Goal: Task Accomplishment & Management: Use online tool/utility

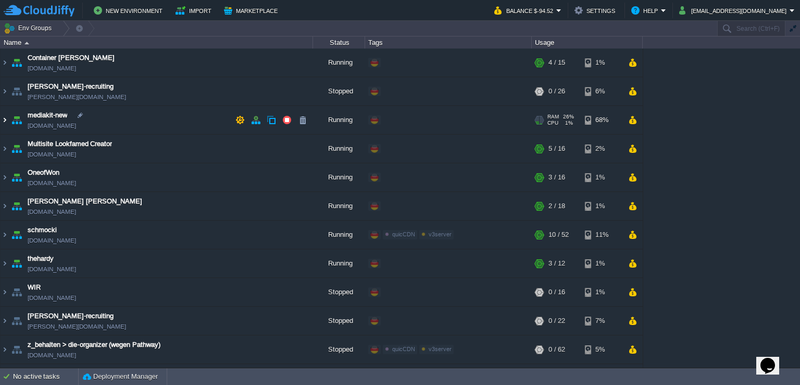
click at [8, 120] on img at bounding box center [5, 120] width 8 height 28
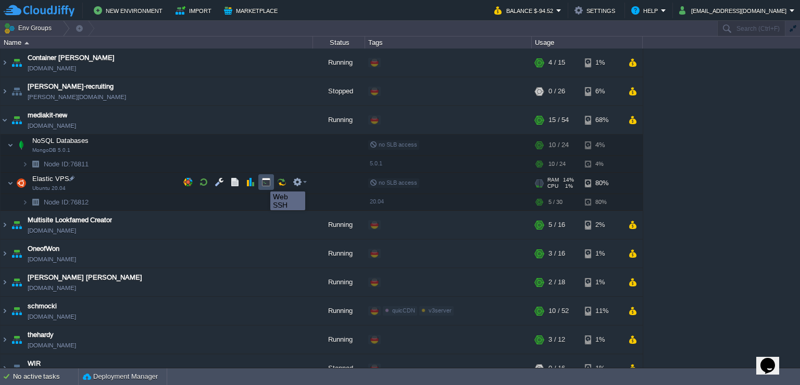
click at [269, 184] on button "button" at bounding box center [266, 181] width 9 height 9
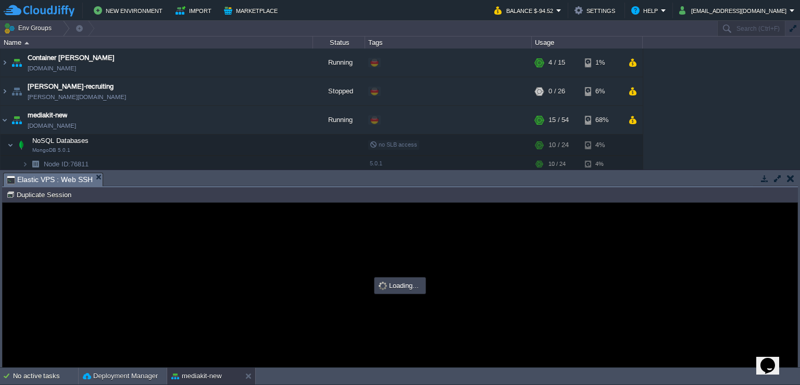
type input "#000000"
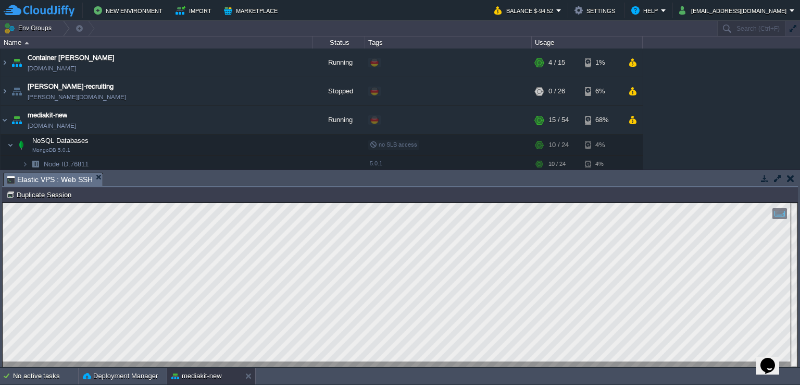
click at [3, 203] on html "Copy: Ctrl + Shift + C Paste: Ctrl + V Settings: Ctrl + Shift + Alt 0" at bounding box center [400, 203] width 795 height 0
click at [791, 104] on div "Container [PERSON_NAME] [DOMAIN_NAME] Running + Add to Env Group RAM 23% CPU 1%…" at bounding box center [400, 108] width 800 height 121
click at [3, 203] on html "Copy: Ctrl + Shift + C Paste: Ctrl + V Settings: Ctrl + Shift + Alt 0" at bounding box center [400, 203] width 795 height 0
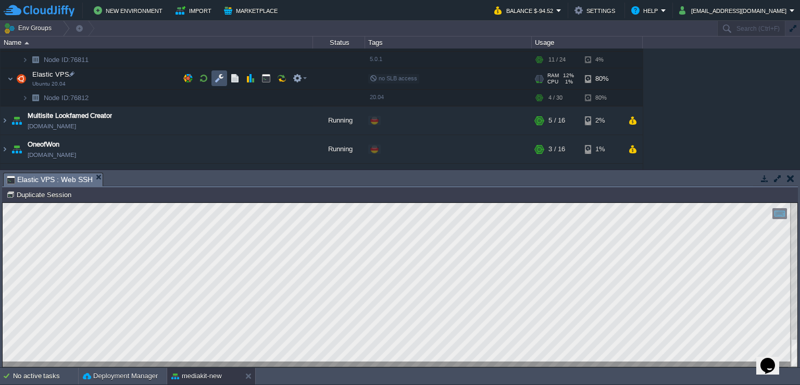
click at [219, 73] on button "button" at bounding box center [219, 77] width 9 height 9
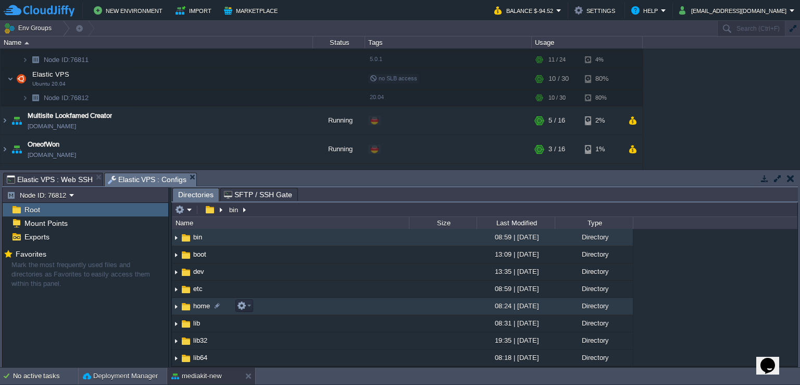
click at [177, 308] on img at bounding box center [176, 306] width 8 height 16
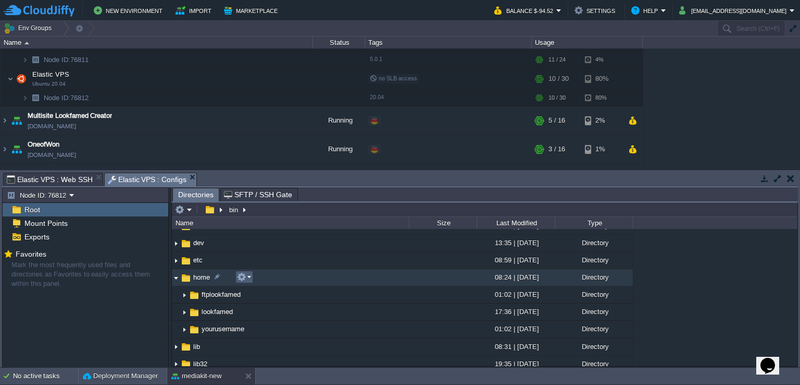
scroll to position [52, 0]
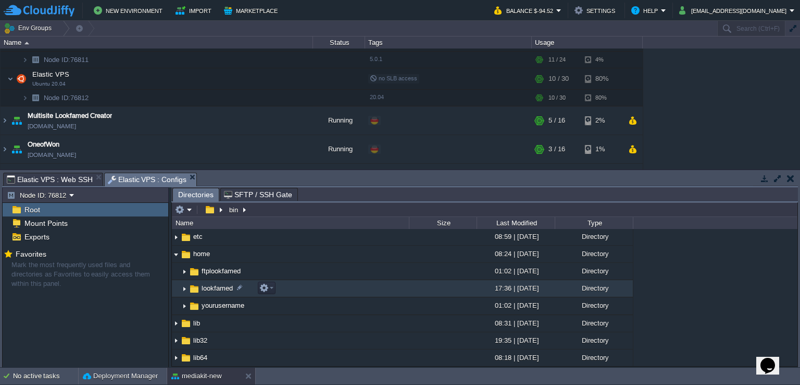
click at [183, 290] on img at bounding box center [184, 288] width 8 height 16
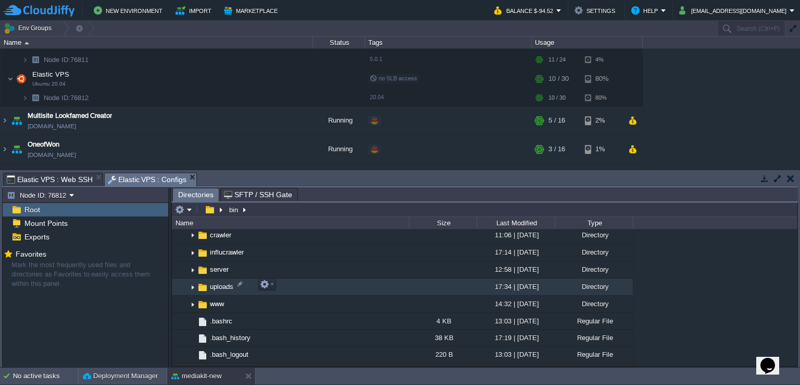
scroll to position [313, 0]
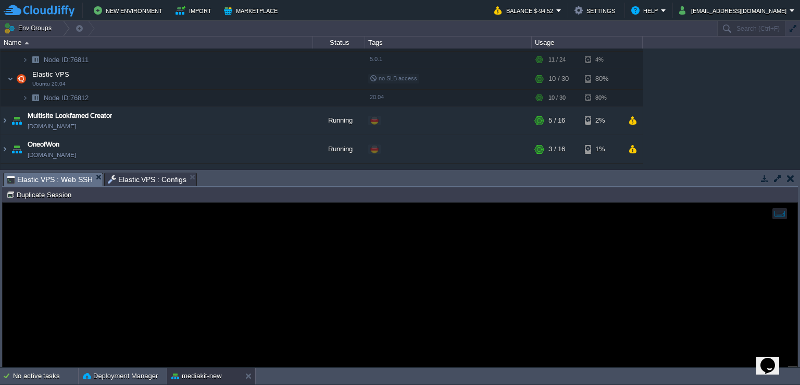
click at [31, 184] on span "Elastic VPS : Web SSH" at bounding box center [50, 179] width 86 height 13
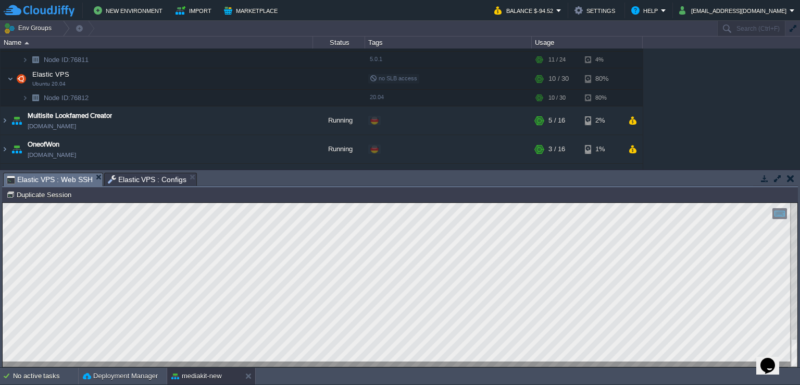
click at [122, 182] on span "Elastic VPS : Configs" at bounding box center [147, 179] width 79 height 13
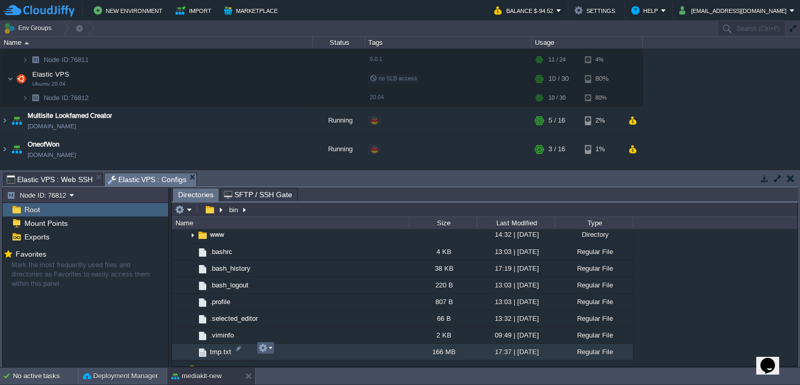
click at [268, 347] on em at bounding box center [265, 347] width 14 height 9
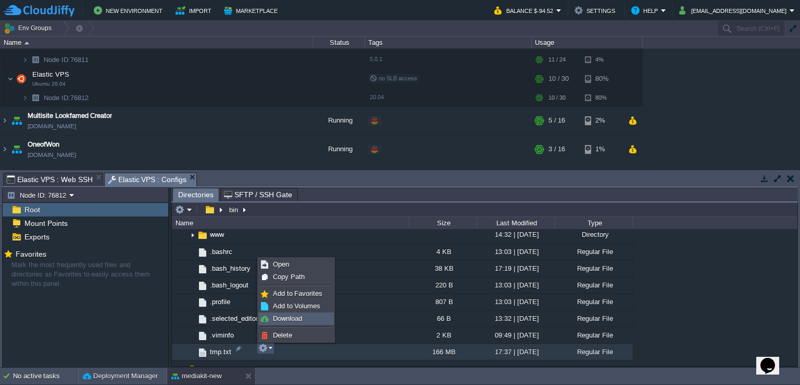
click at [292, 314] on span "Download" at bounding box center [287, 318] width 29 height 8
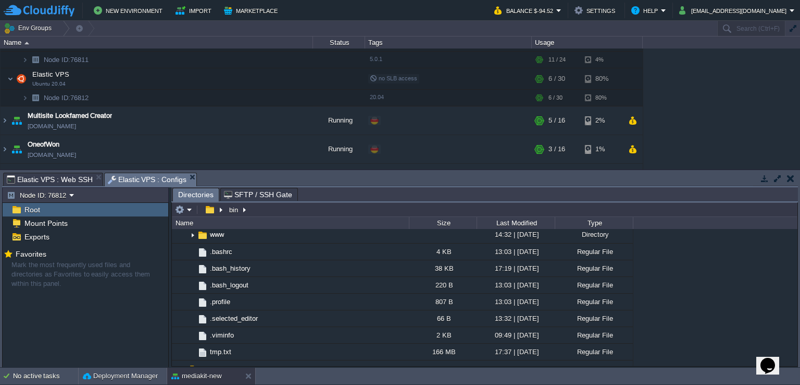
click at [58, 178] on span "Elastic VPS : Web SSH" at bounding box center [50, 179] width 86 height 13
click at [121, 183] on span "Elastic VPS : Configs" at bounding box center [147, 179] width 79 height 13
click at [33, 181] on span "Elastic VPS : Web SSH" at bounding box center [50, 179] width 86 height 13
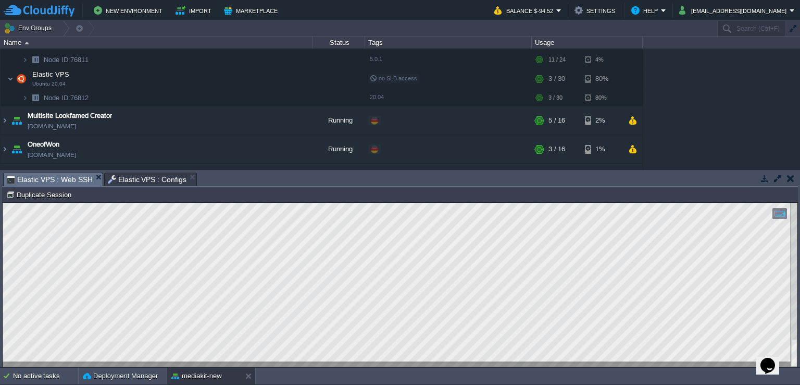
click at [177, 180] on span "Elastic VPS : Configs" at bounding box center [147, 179] width 79 height 13
